Goal: Find specific page/section: Find specific page/section

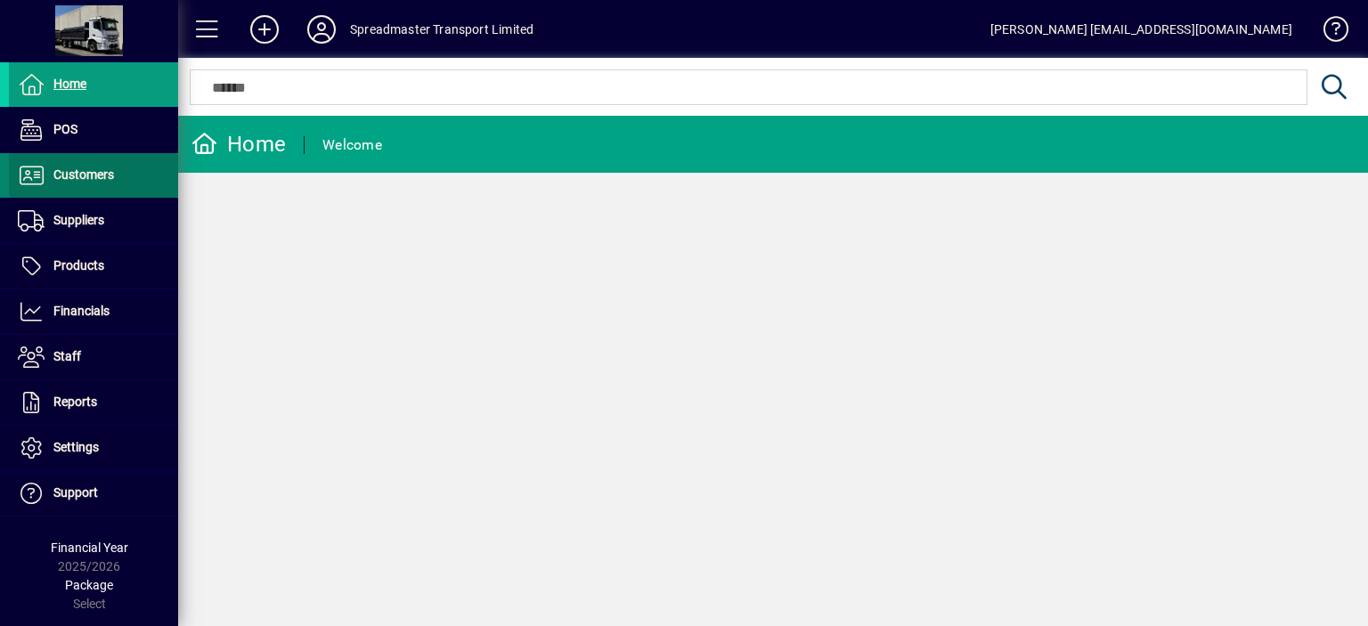
click at [96, 181] on span "Customers" at bounding box center [61, 175] width 105 height 21
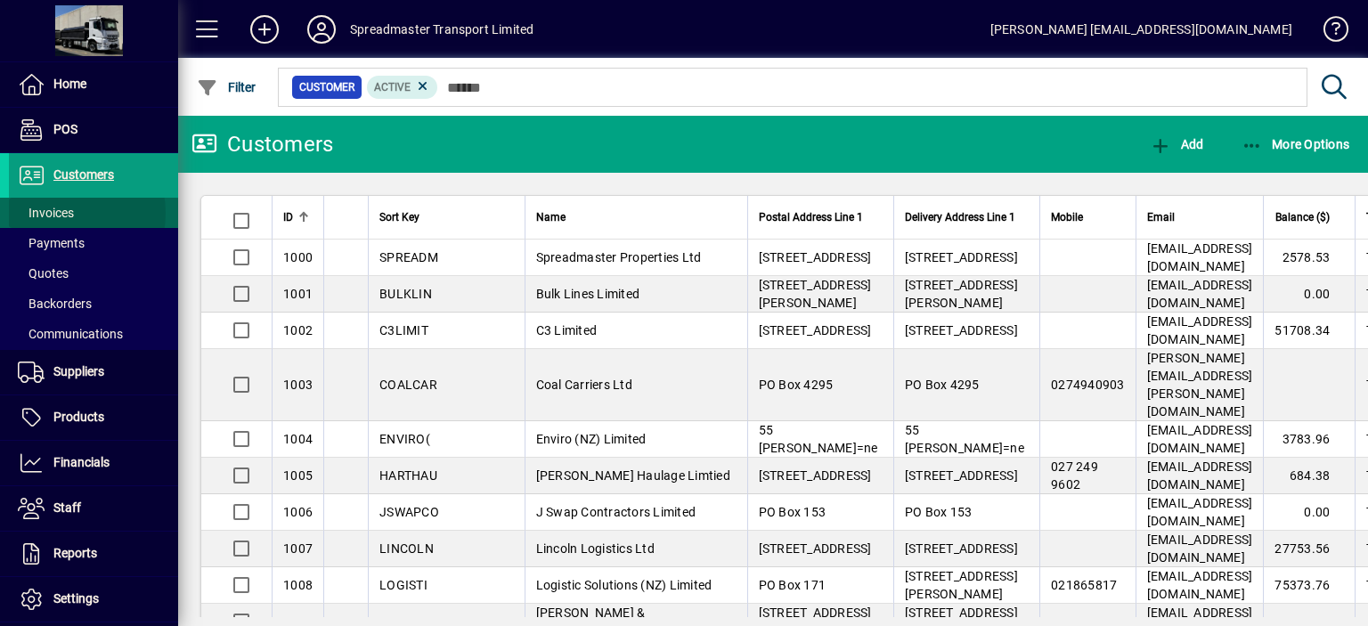
click at [63, 213] on span "Invoices" at bounding box center [46, 213] width 56 height 14
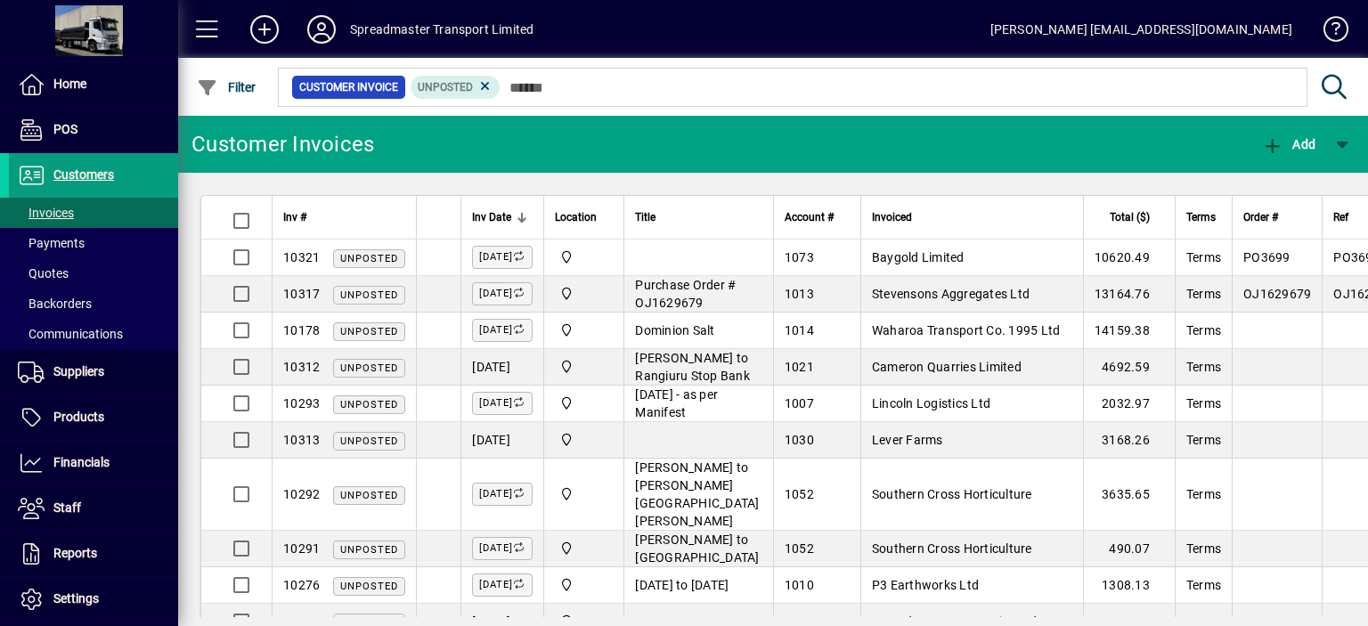
click at [317, 28] on icon at bounding box center [322, 29] width 36 height 28
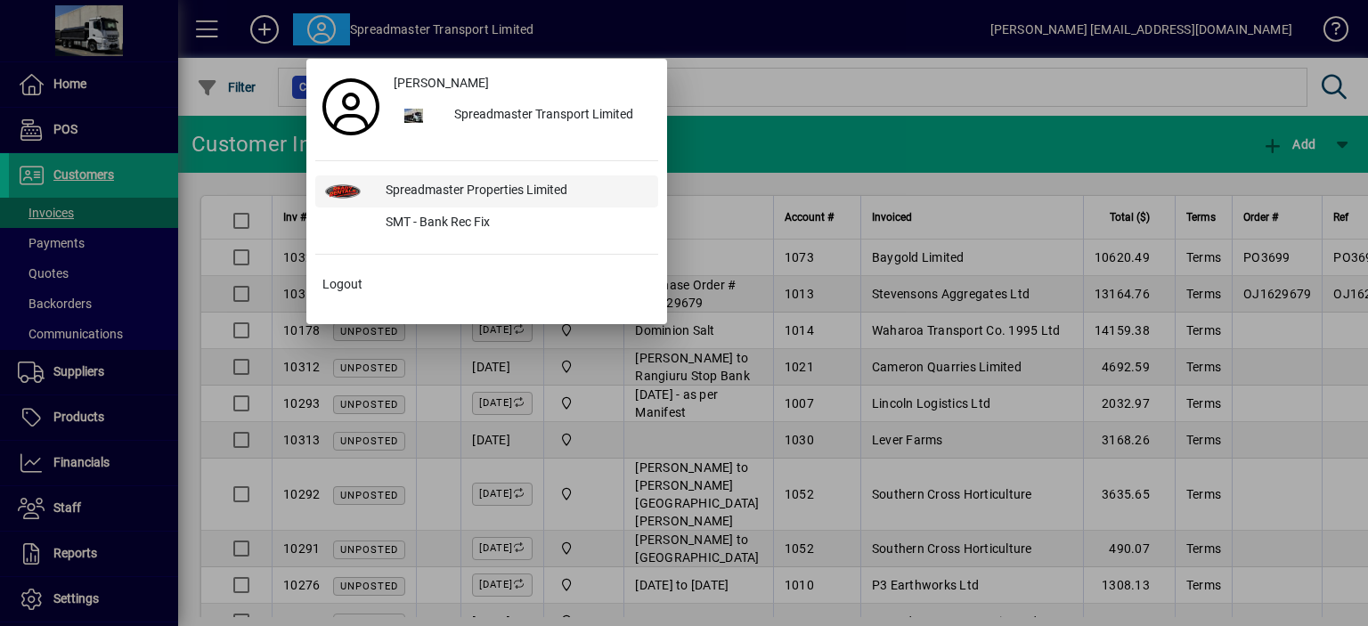
click at [407, 191] on div "Spreadmaster Properties Limited" at bounding box center [514, 191] width 287 height 32
